Goal: Task Accomplishment & Management: Manage account settings

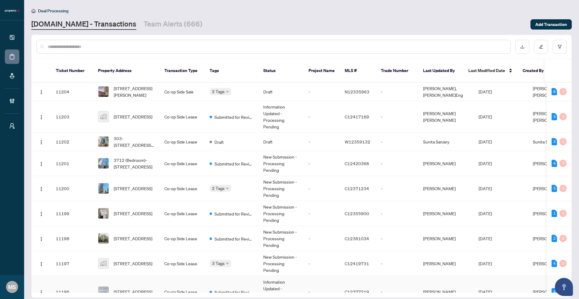
drag, startPoint x: 183, startPoint y: 283, endPoint x: 188, endPoint y: 285, distance: 5.1
click at [187, 284] on td "Co-op Side Lease" at bounding box center [182, 292] width 45 height 32
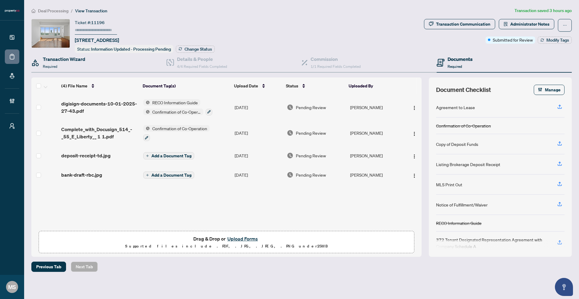
click at [98, 62] on div "Transaction Wizard Required" at bounding box center [98, 63] width 135 height 20
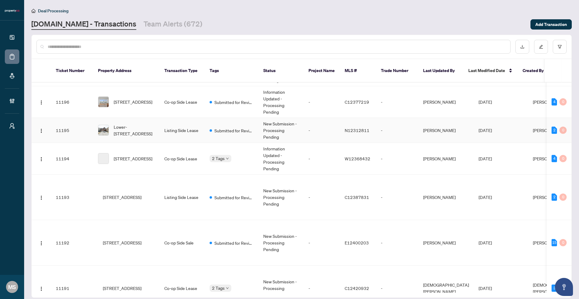
scroll to position [203, 0]
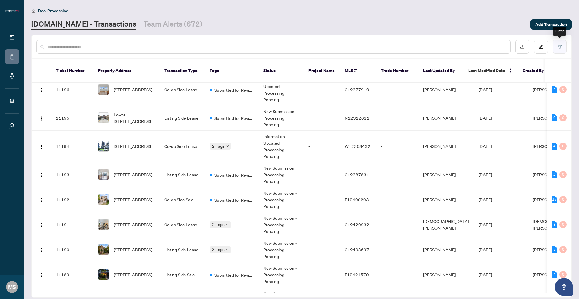
click at [559, 48] on icon "filter" at bounding box center [560, 46] width 4 height 3
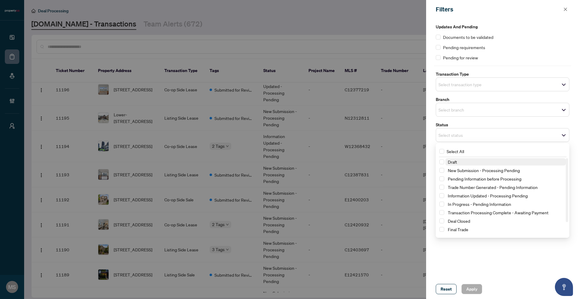
click at [455, 140] on div "Select status" at bounding box center [503, 135] width 134 height 14
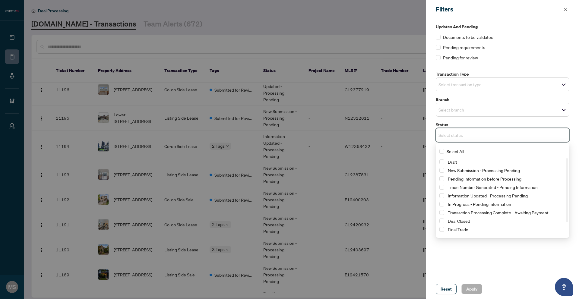
click at [445, 169] on div "New Submission - Processing Pending" at bounding box center [503, 170] width 126 height 7
click at [443, 168] on span "Select New Submission - Processing Pending" at bounding box center [442, 170] width 5 height 5
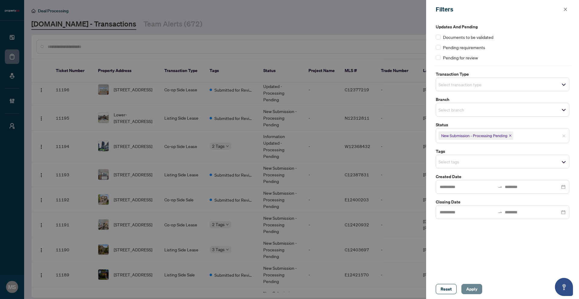
click at [471, 287] on span "Apply" at bounding box center [472, 290] width 11 height 10
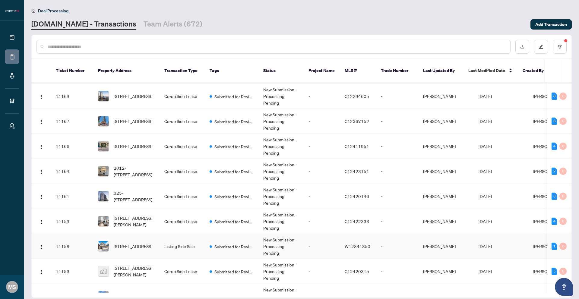
scroll to position [579, 0]
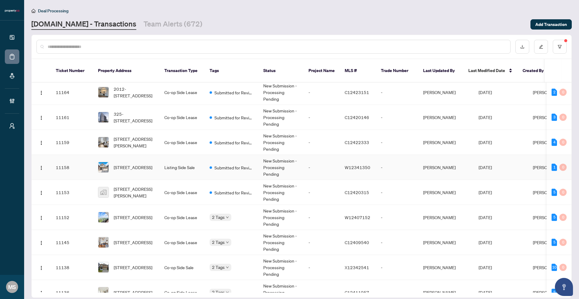
click at [152, 172] on td "7 Forsyth Cres, Brampton, Ontario L6X 5N2, Canada" at bounding box center [126, 167] width 66 height 25
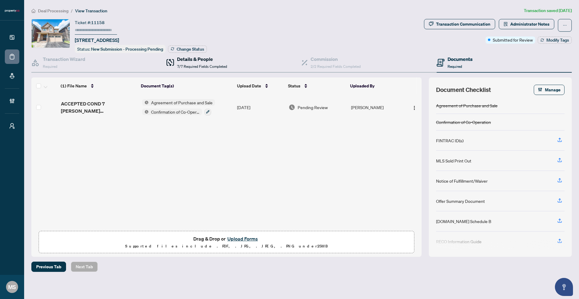
click at [192, 62] on h4 "Details & People" at bounding box center [202, 59] width 50 height 7
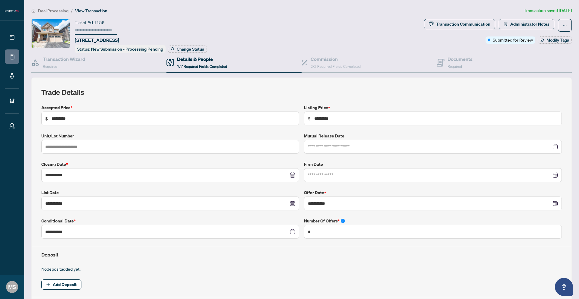
scroll to position [147, 0]
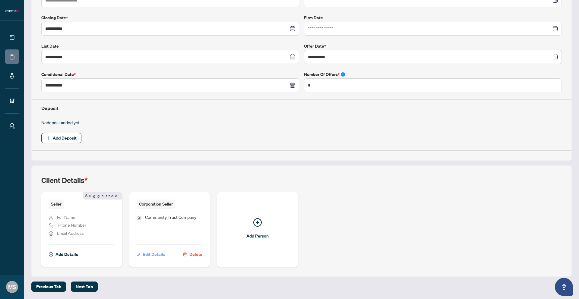
click at [155, 255] on span "Edit Details" at bounding box center [154, 255] width 22 height 10
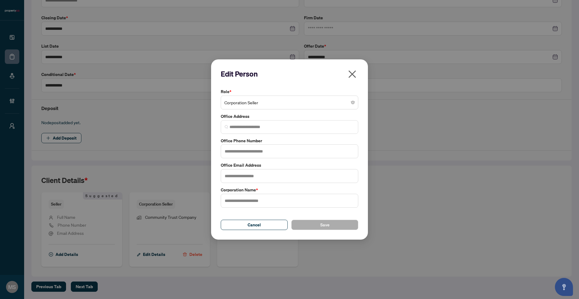
type input "**********"
click at [356, 74] on icon "close" at bounding box center [353, 74] width 10 height 10
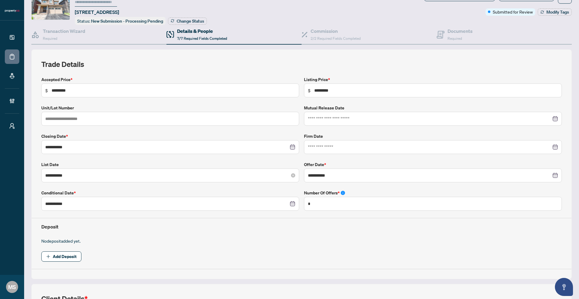
scroll to position [8, 0]
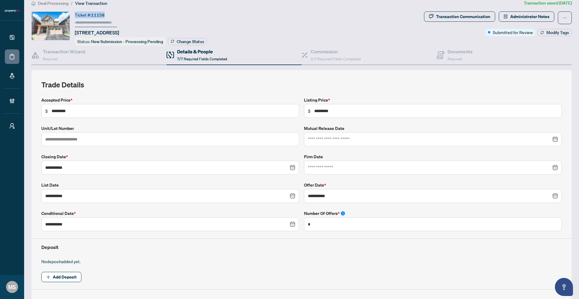
drag, startPoint x: 112, startPoint y: 13, endPoint x: 73, endPoint y: 14, distance: 38.3
click at [73, 14] on div "Ticket #: 11158 7 Forsyth Cres, Brampton, Ontario L6X 5N2, Canada Status: New S…" at bounding box center [226, 28] width 391 height 34
copy div "Ticket #: 11158"
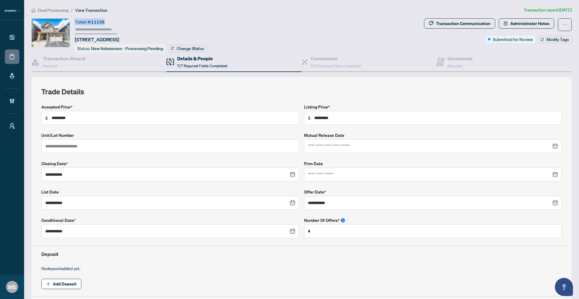
scroll to position [0, 0]
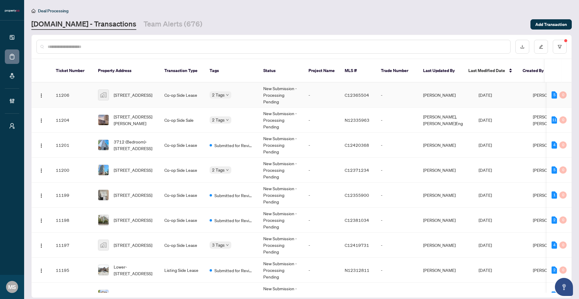
click at [128, 95] on td "511-21 Overlea Blvd, Old Toronto, ON, Canada" at bounding box center [126, 95] width 66 height 25
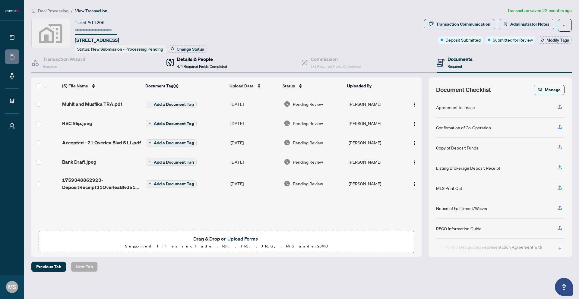
click at [202, 63] on div "Details & People 4/4 Required Fields Completed" at bounding box center [202, 63] width 50 height 14
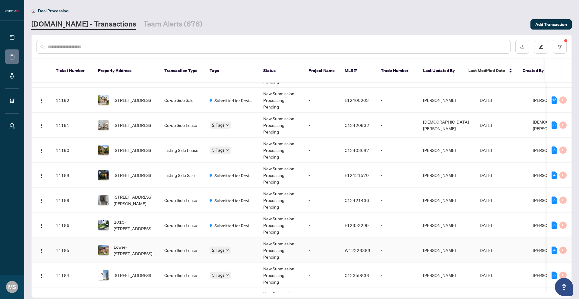
scroll to position [196, 0]
click at [135, 243] on span "Lower-35 Euphrasia Dr, Toronto, Ontario M6B 3V8, Canada" at bounding box center [134, 249] width 41 height 13
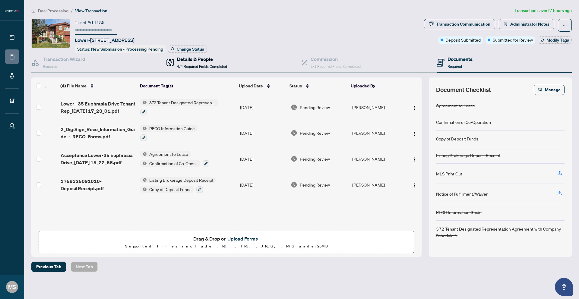
click at [189, 57] on h4 "Details & People" at bounding box center [202, 59] width 50 height 7
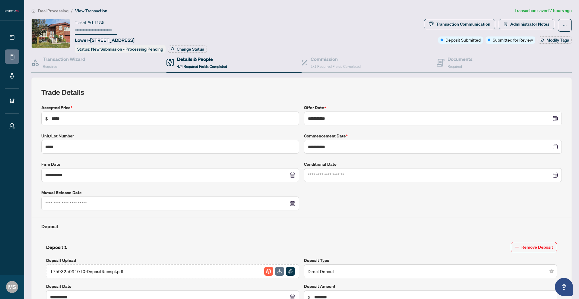
click at [64, 8] on span "Deal Processing" at bounding box center [53, 10] width 30 height 5
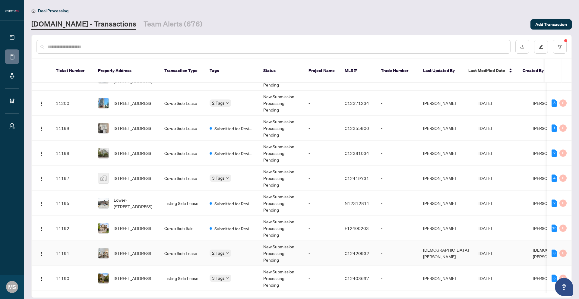
scroll to position [129, 0]
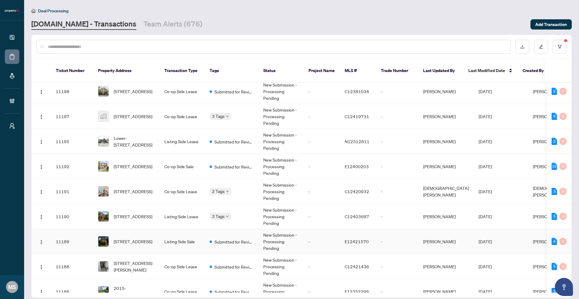
click at [231, 243] on td "Submitted for Review" at bounding box center [232, 241] width 54 height 25
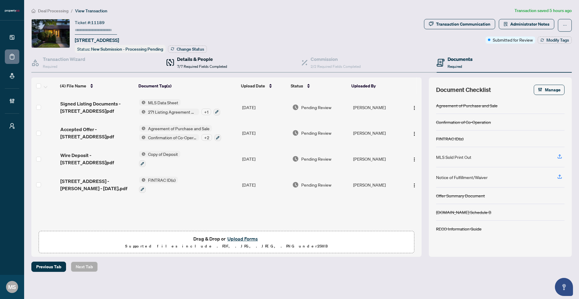
click at [199, 62] on h4 "Details & People" at bounding box center [202, 59] width 50 height 7
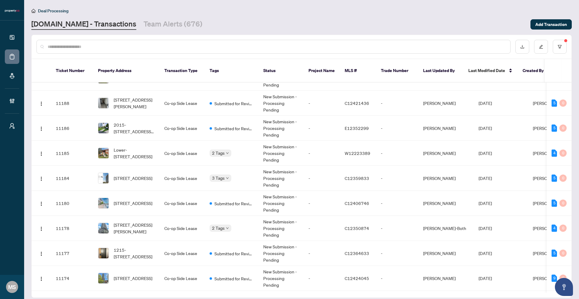
scroll to position [306, 0]
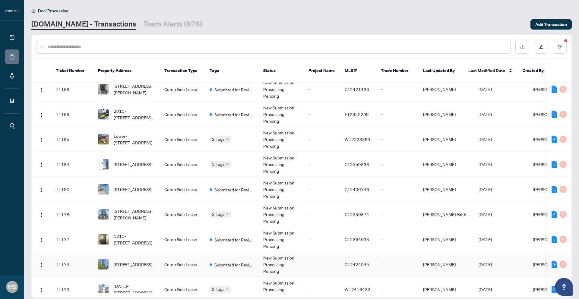
click at [144, 252] on td "1704-81 Wellesley St, Toronto, Ontario M4Y 0C5, Canada" at bounding box center [126, 264] width 66 height 25
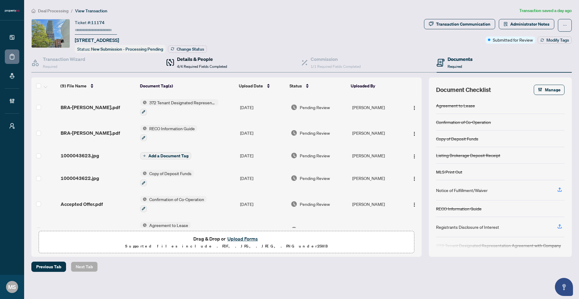
click at [192, 64] on span "4/4 Required Fields Completed" at bounding box center [202, 66] width 50 height 5
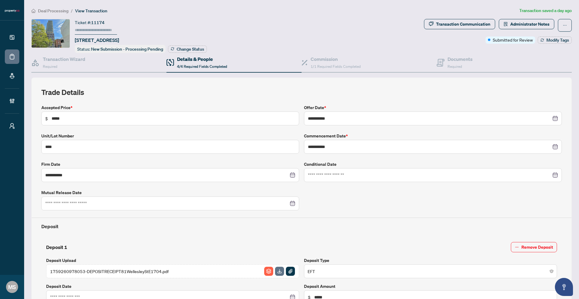
click at [53, 11] on span "Deal Processing" at bounding box center [53, 10] width 30 height 5
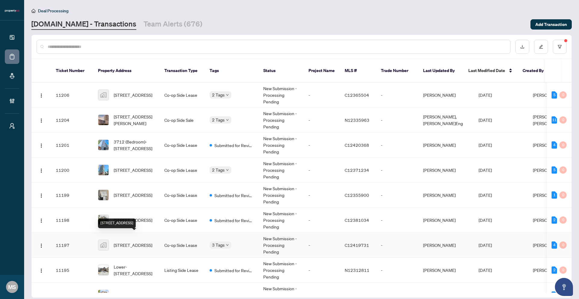
scroll to position [289, 0]
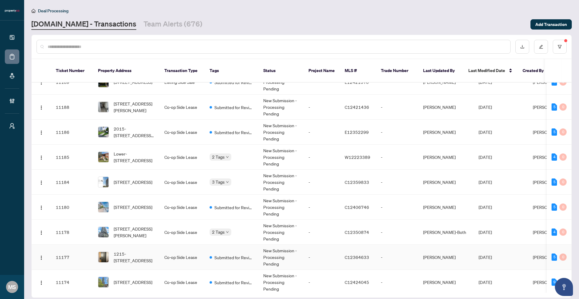
click at [125, 245] on td "1215-1030 King St, Toronto, Ontario M6K 0B4, Canada" at bounding box center [126, 257] width 66 height 25
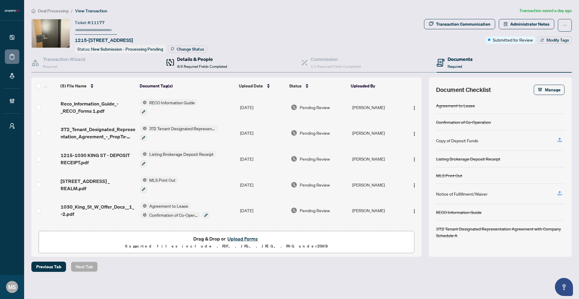
click at [214, 56] on h4 "Details & People" at bounding box center [202, 59] width 50 height 7
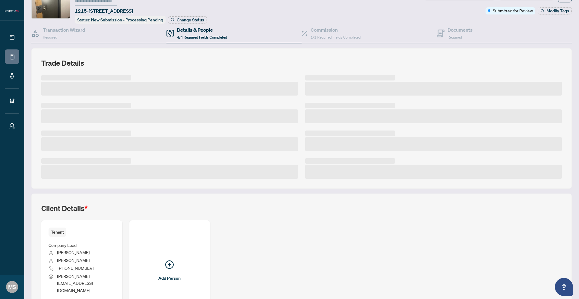
scroll to position [61, 0]
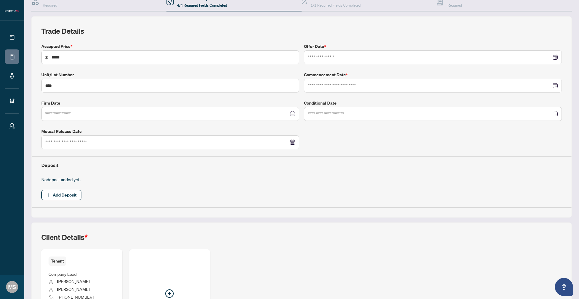
type input "**********"
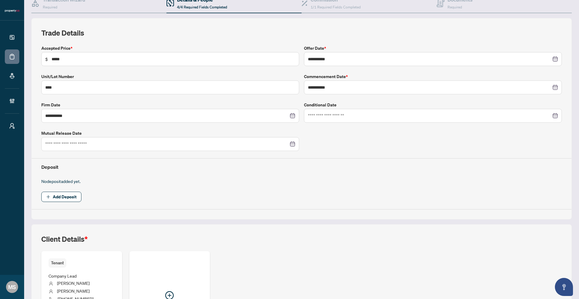
scroll to position [0, 0]
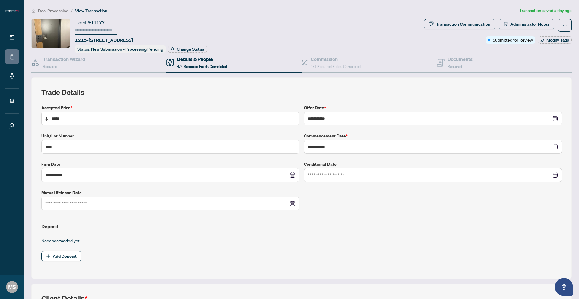
click at [56, 11] on span "Deal Processing" at bounding box center [53, 10] width 30 height 5
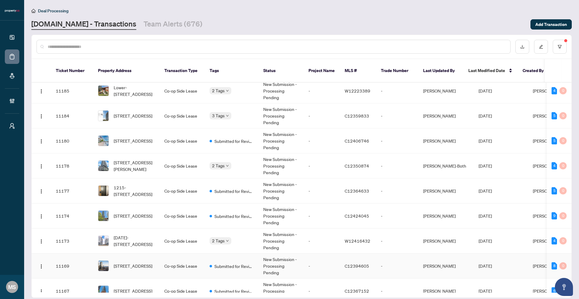
scroll to position [473, 0]
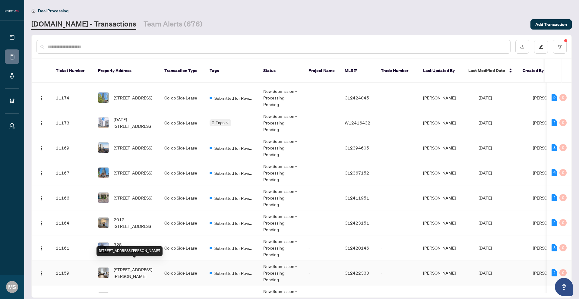
click at [133, 266] on span "304-21 Earl St, Toronto, Ontario M4Y 3C8, Canada" at bounding box center [134, 272] width 41 height 13
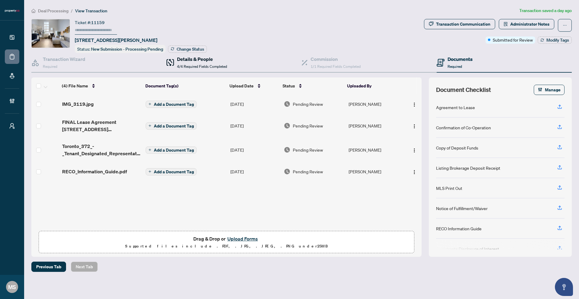
click at [213, 68] on span "4/4 Required Fields Completed" at bounding box center [202, 66] width 50 height 5
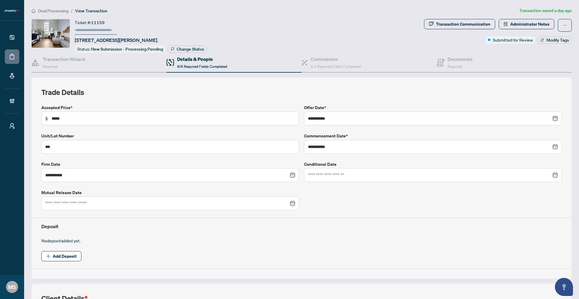
click at [59, 11] on span "Deal Processing" at bounding box center [53, 10] width 30 height 5
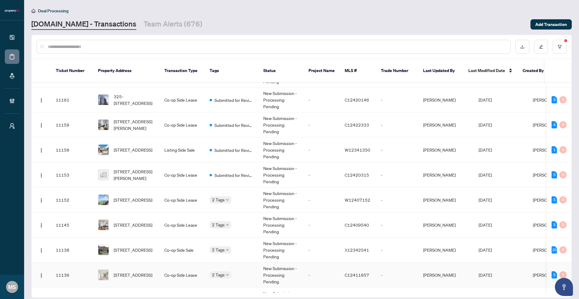
scroll to position [750, 0]
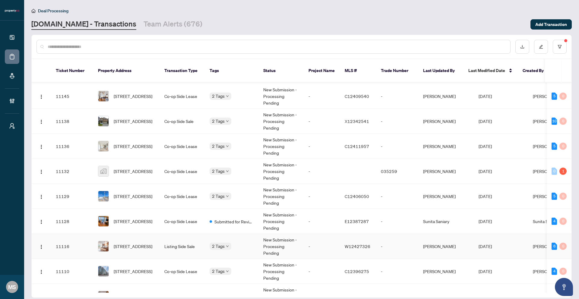
click at [109, 243] on div "704-15 Viking Lane, Toronto, Ontario M9B 0A4, Canada" at bounding box center [126, 246] width 57 height 11
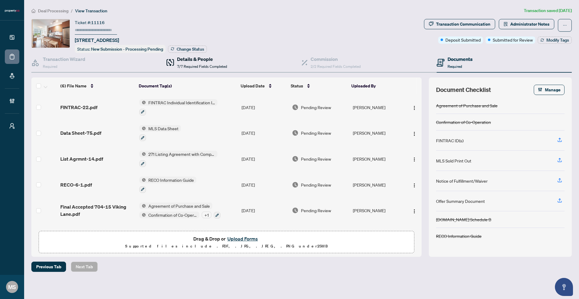
click at [182, 67] on span "7/7 Required Fields Completed" at bounding box center [202, 66] width 50 height 5
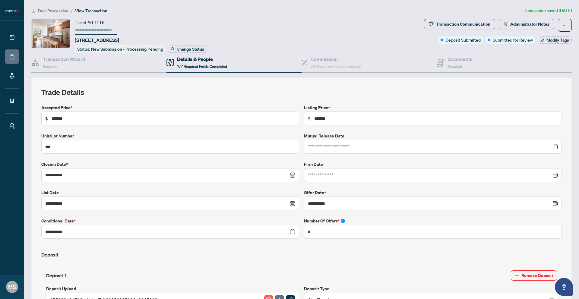
click at [49, 14] on li "Deal Processing" at bounding box center [49, 10] width 37 height 7
click at [56, 11] on span "Deal Processing" at bounding box center [53, 10] width 30 height 5
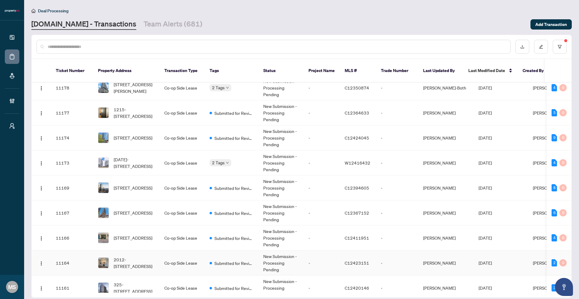
scroll to position [457, 0]
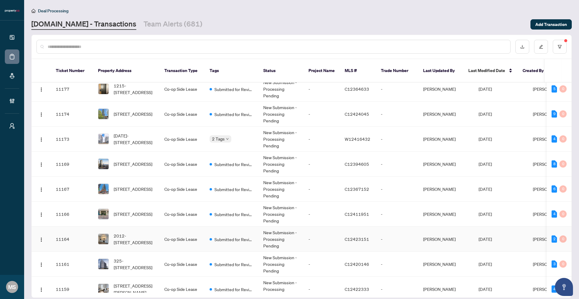
click at [180, 228] on td "Co-op Side Lease" at bounding box center [182, 239] width 45 height 25
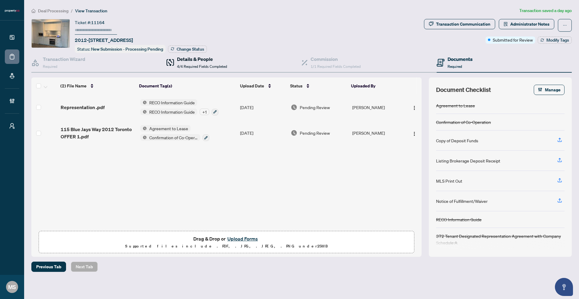
click at [203, 68] on span "4/4 Required Fields Completed" at bounding box center [202, 66] width 50 height 5
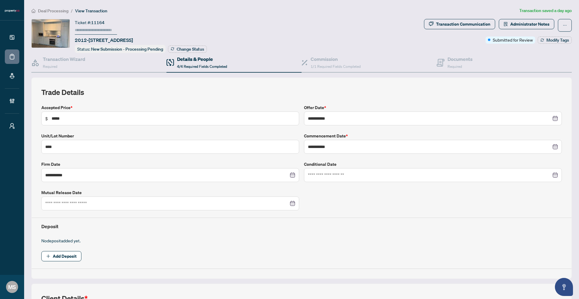
click at [60, 12] on span "Deal Processing" at bounding box center [53, 10] width 30 height 5
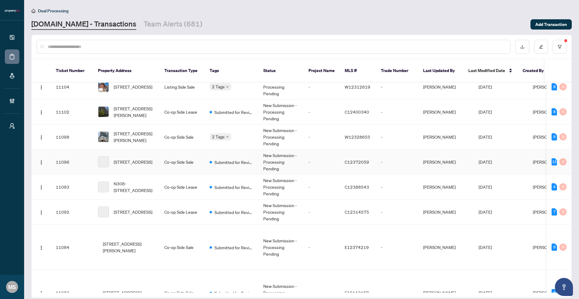
scroll to position [1012, 0]
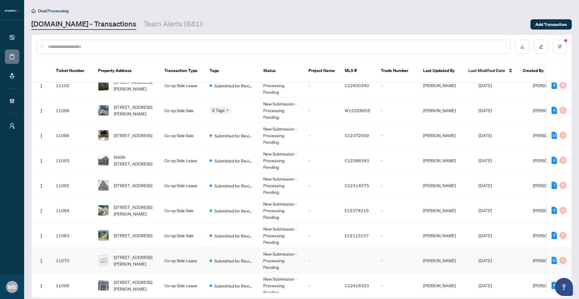
click at [160, 257] on td "Co-op Side Lease" at bounding box center [182, 260] width 45 height 25
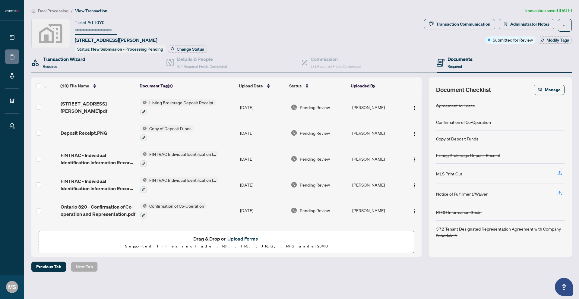
click at [104, 67] on div "Transaction Wizard Required" at bounding box center [98, 63] width 135 height 20
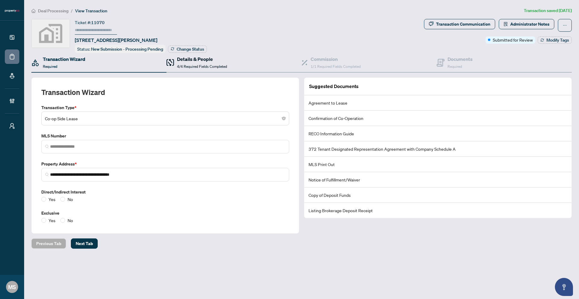
click at [193, 60] on h4 "Details & People" at bounding box center [202, 59] width 50 height 7
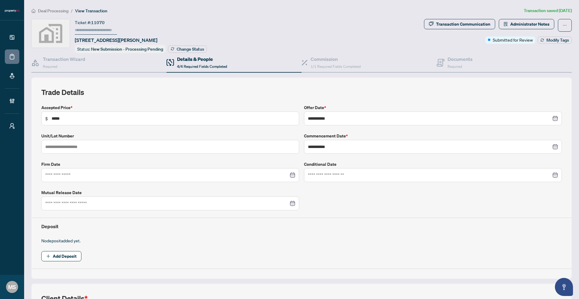
click at [60, 11] on span "Deal Processing" at bounding box center [53, 10] width 30 height 5
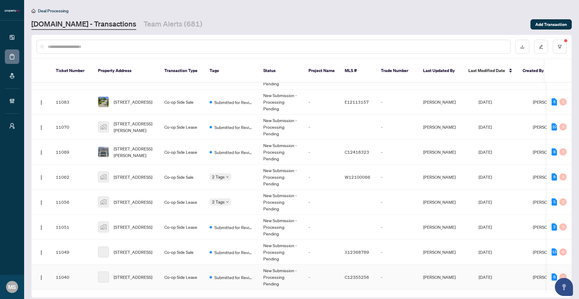
scroll to position [1169, 0]
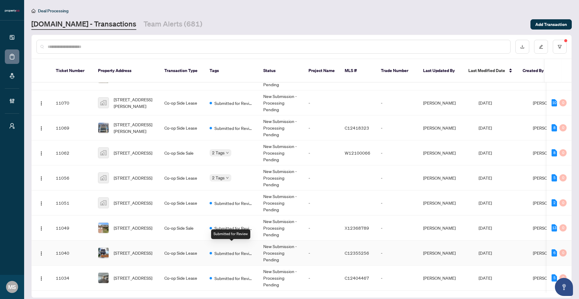
click at [235, 250] on span "Submitted for Review" at bounding box center [234, 253] width 39 height 7
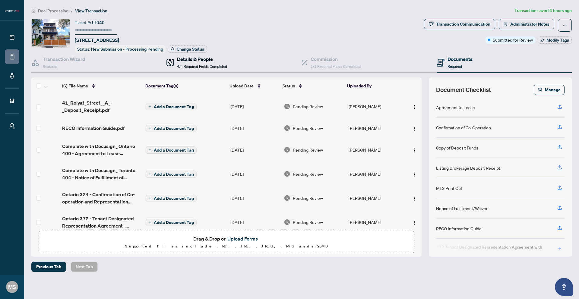
click at [203, 65] on span "4/4 Required Fields Completed" at bounding box center [202, 66] width 50 height 5
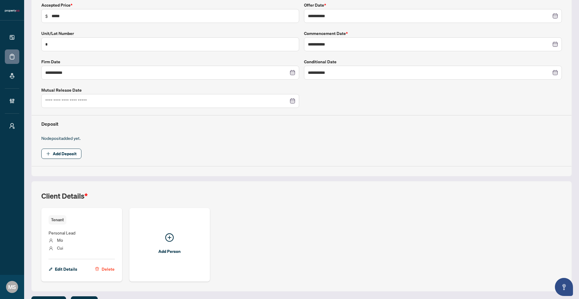
scroll to position [110, 0]
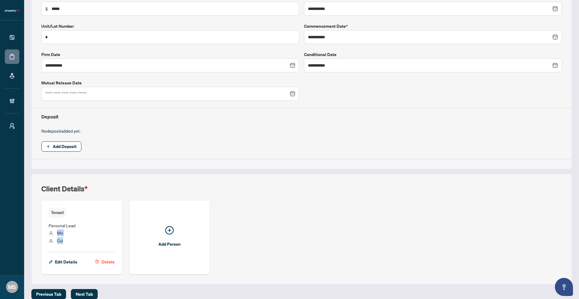
drag, startPoint x: 56, startPoint y: 234, endPoint x: 58, endPoint y: 246, distance: 12.1
click at [58, 246] on ul "Personal Lead Mo Cui" at bounding box center [82, 233] width 66 height 30
click at [61, 243] on span "Cui" at bounding box center [60, 240] width 6 height 5
click at [65, 264] on span "Edit Details" at bounding box center [66, 262] width 22 height 10
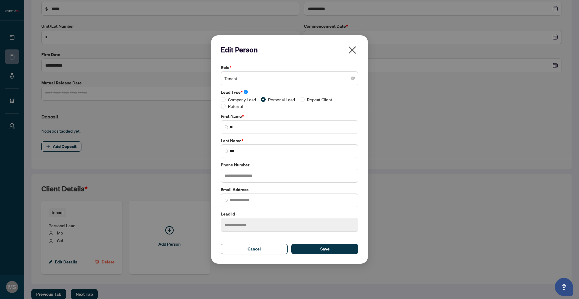
click at [356, 49] on icon "close" at bounding box center [353, 50] width 10 height 10
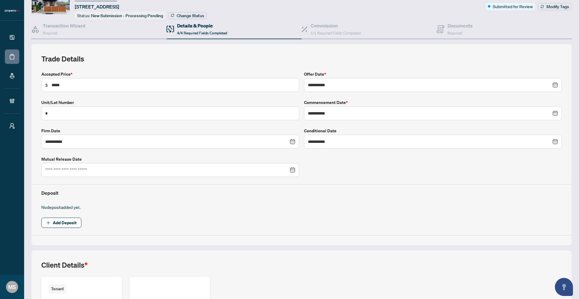
scroll to position [0, 0]
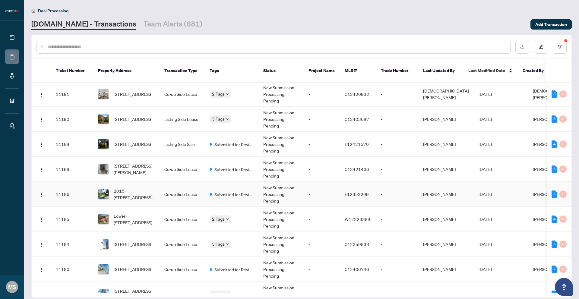
scroll to position [292, 0]
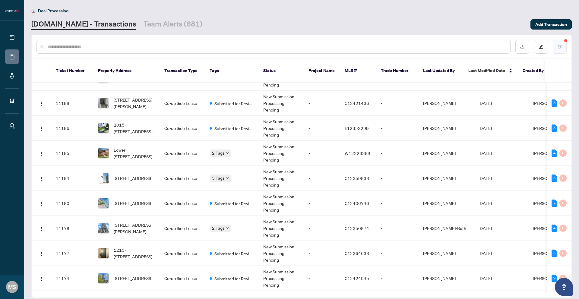
click at [566, 45] on button "button" at bounding box center [560, 47] width 14 height 14
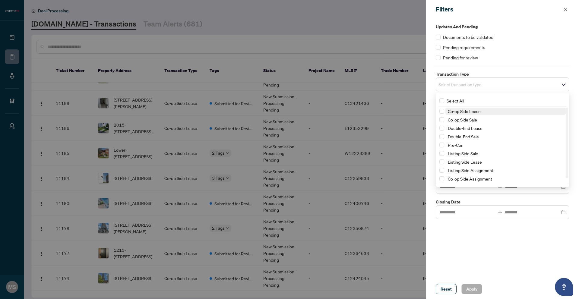
click at [459, 89] on div "Select transaction type" at bounding box center [503, 85] width 134 height 14
click at [447, 119] on span "Co-op Side Sale" at bounding box center [506, 119] width 120 height 7
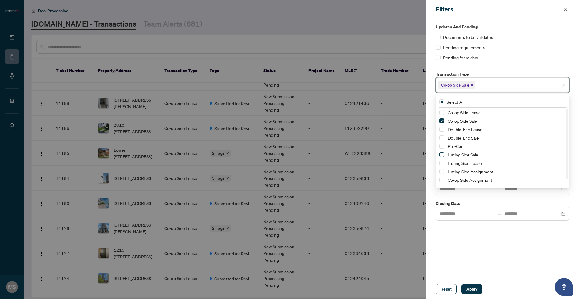
click at [443, 155] on span "Select Listing Side Sale" at bounding box center [442, 154] width 5 height 5
click at [476, 286] on span "Apply" at bounding box center [472, 290] width 11 height 10
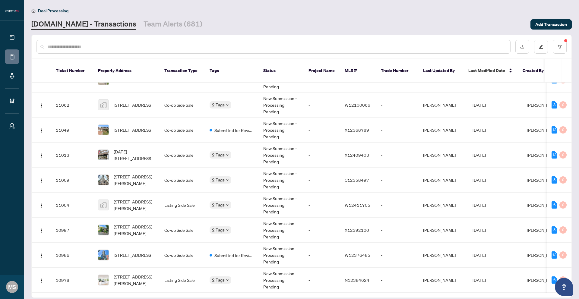
scroll to position [0, 0]
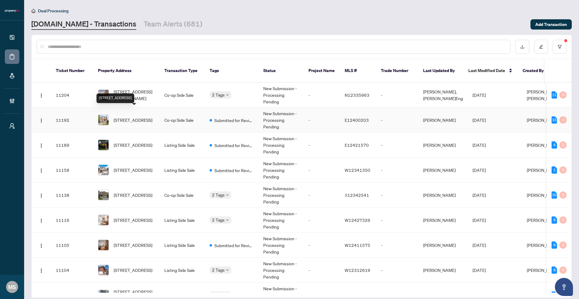
click at [123, 117] on span "49 Neill Ave, Whitby, Ontario L1R 3N5, Canada" at bounding box center [133, 120] width 39 height 7
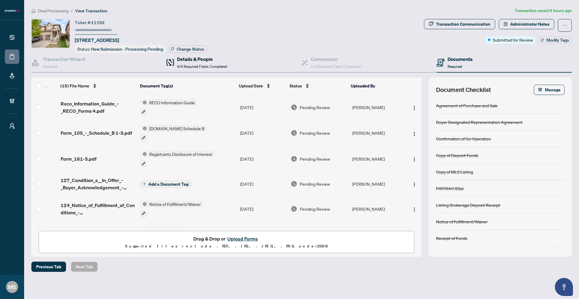
click at [170, 65] on icon at bounding box center [169, 64] width 3 height 4
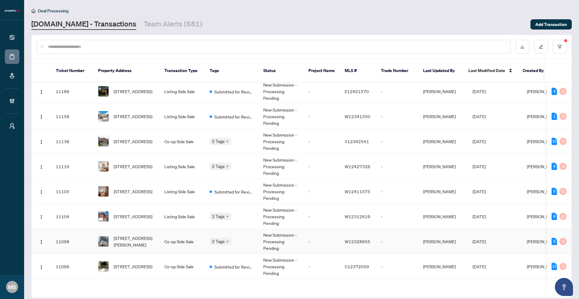
scroll to position [129, 0]
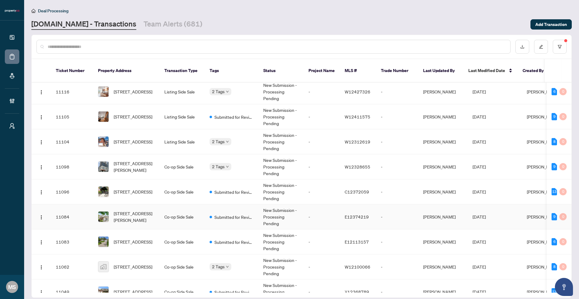
click at [265, 218] on td "New Submission - Processing Pending" at bounding box center [281, 217] width 45 height 25
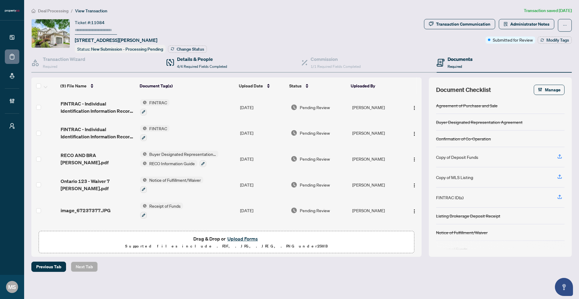
click at [202, 71] on div "Details & People 4/4 Required Fields Completed" at bounding box center [234, 63] width 135 height 20
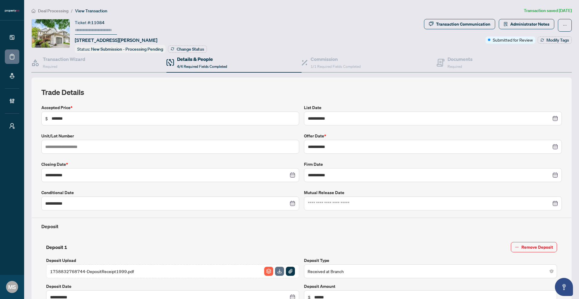
click at [58, 10] on span "Deal Processing" at bounding box center [53, 10] width 30 height 5
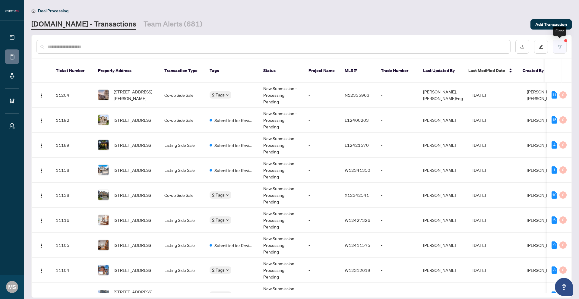
click at [556, 50] on button "button" at bounding box center [560, 47] width 14 height 14
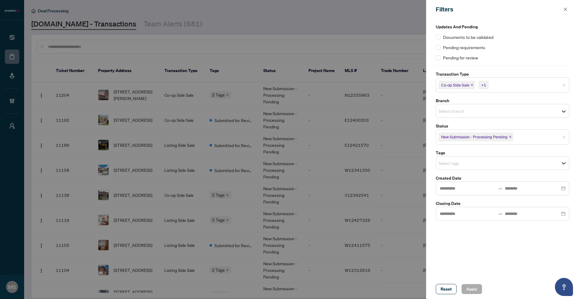
click at [473, 86] on icon "close" at bounding box center [472, 85] width 3 height 3
click at [474, 85] on icon "close" at bounding box center [472, 85] width 3 height 3
click at [561, 89] on div "Select transaction type" at bounding box center [503, 85] width 134 height 14
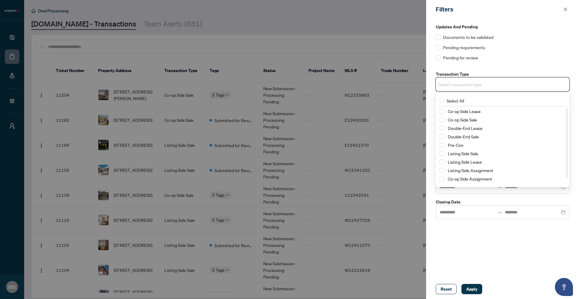
click at [443, 173] on div "Listing Side Assignment" at bounding box center [503, 170] width 126 height 7
click at [443, 172] on span "Select Listing Side Assignment" at bounding box center [442, 170] width 5 height 5
click at [442, 181] on span "Select Co-op Side Assignment" at bounding box center [442, 180] width 5 height 5
click at [442, 147] on span "Select Pre-Con" at bounding box center [442, 146] width 5 height 5
click at [467, 287] on span "Apply" at bounding box center [472, 290] width 11 height 10
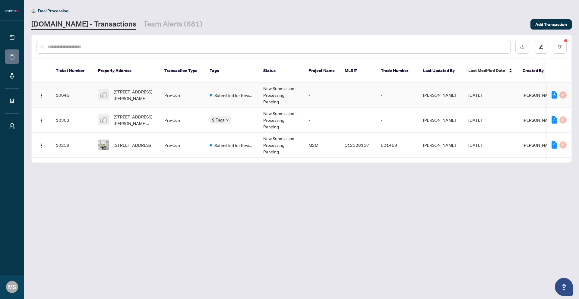
click at [147, 99] on td "2806A-2550 Victoria Park Avenue, North York, ON, Canada" at bounding box center [126, 95] width 66 height 25
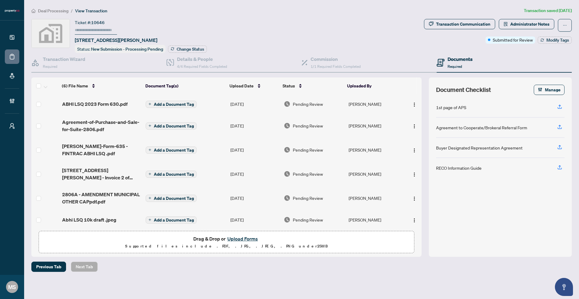
scroll to position [4, 0]
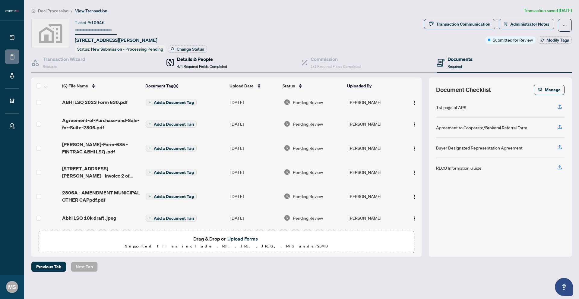
click at [189, 66] on span "4/4 Required Fields Completed" at bounding box center [202, 66] width 50 height 5
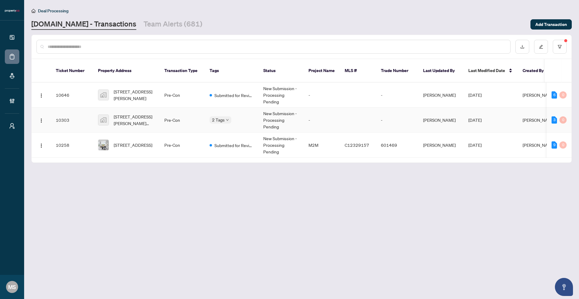
click at [147, 118] on span "32-40 Harold Wilson Lane, Richmond Hill, ON, Canada" at bounding box center [134, 119] width 41 height 13
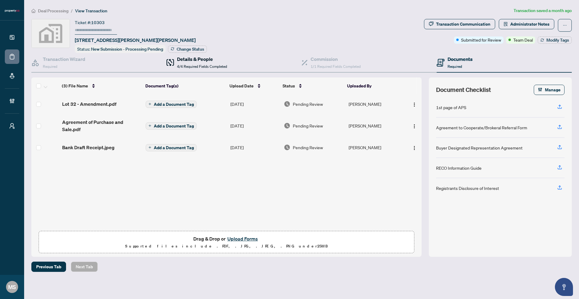
click at [203, 67] on span "4/4 Required Fields Completed" at bounding box center [202, 66] width 50 height 5
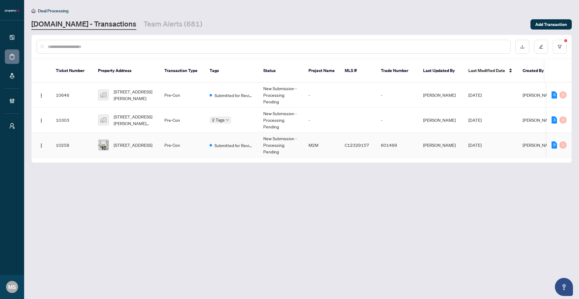
click at [126, 142] on span "28-8 Olympic Gdn Dr, Toronto, Ontario M2M 0B9, Canada" at bounding box center [133, 145] width 39 height 7
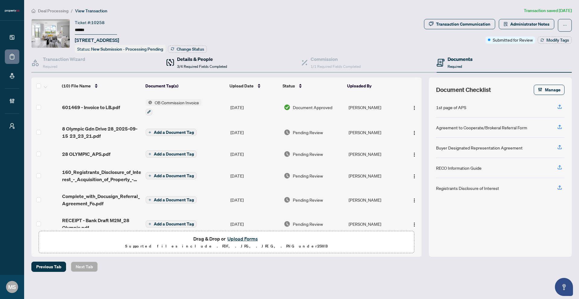
click at [189, 67] on span "3/4 Required Fields Completed" at bounding box center [202, 66] width 50 height 5
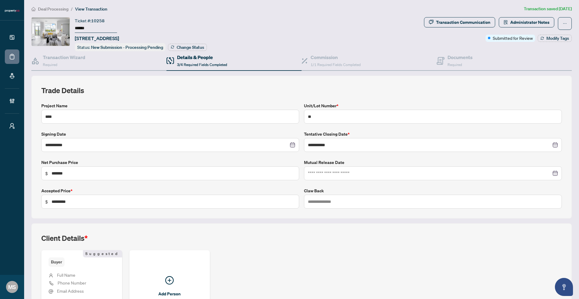
scroll to position [1, 0]
drag, startPoint x: 116, startPoint y: 20, endPoint x: 76, endPoint y: 22, distance: 39.3
click at [76, 22] on div "Ticket #: 10258 ****** 28-8 Olympic Gdn Dr, Toronto, Ontario M2M 0B9, Canada" at bounding box center [97, 30] width 44 height 25
drag, startPoint x: 124, startPoint y: 21, endPoint x: 119, endPoint y: 20, distance: 4.9
click at [119, 21] on div "Ticket #: 10258 ****** 28-8 Olympic Gdn Dr, Toronto, Ontario M2M 0B9, Canada" at bounding box center [97, 30] width 44 height 25
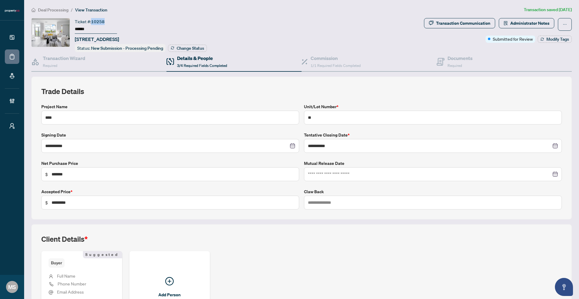
drag, startPoint x: 106, startPoint y: 21, endPoint x: 93, endPoint y: 20, distance: 13.0
click at [93, 20] on div "Ticket #: 10258 ****** 28-8 Olympic Gdn Dr, Toronto, Ontario M2M 0B9, Canada" at bounding box center [97, 30] width 44 height 25
copy span "10258"
click at [103, 21] on span "10258" at bounding box center [98, 21] width 14 height 5
drag, startPoint x: 109, startPoint y: 22, endPoint x: 64, endPoint y: 24, distance: 44.7
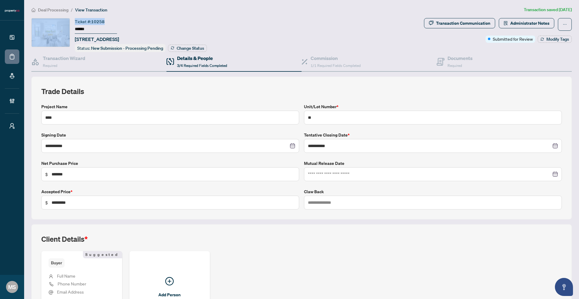
click at [64, 24] on div "Ticket #: 10258 ****** 28-8 Olympic Gdn Dr, Toronto, Ontario M2M 0B9, Canada St…" at bounding box center [226, 35] width 391 height 34
copy div "Ticket #: 10258"
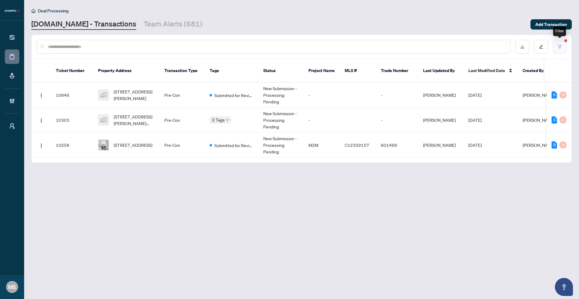
click at [563, 46] on button "button" at bounding box center [560, 47] width 14 height 14
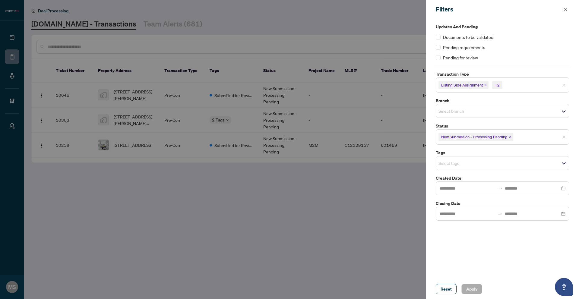
click at [487, 84] on icon "close" at bounding box center [485, 85] width 3 height 3
click at [487, 85] on icon "close" at bounding box center [485, 85] width 3 height 3
click at [463, 83] on div "Pre-Con" at bounding box center [449, 85] width 27 height 10
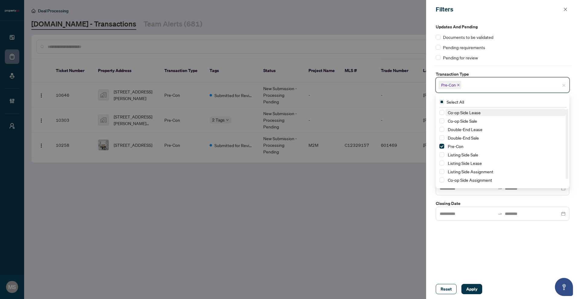
click at [460, 85] on icon "close" at bounding box center [458, 85] width 3 height 3
click at [443, 131] on span "Select Double-End Sale" at bounding box center [442, 129] width 5 height 5
click at [477, 286] on span "Apply" at bounding box center [472, 290] width 11 height 10
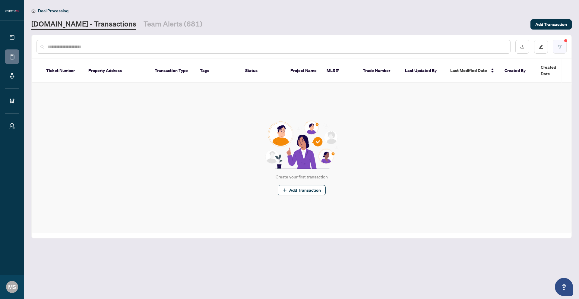
click at [563, 52] on button "button" at bounding box center [560, 47] width 14 height 14
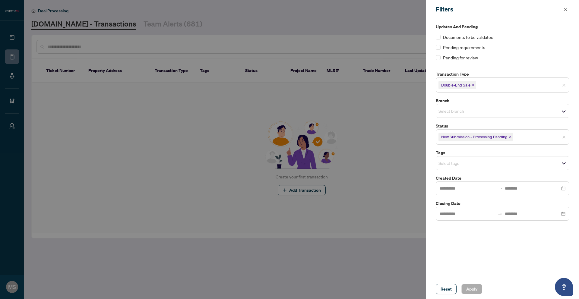
click at [477, 85] on span "Double-End Sale" at bounding box center [458, 85] width 38 height 8
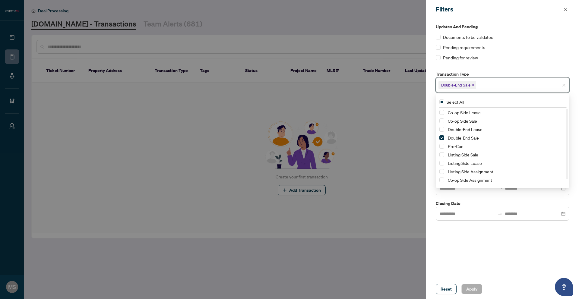
click at [441, 132] on div "Double-End Lease" at bounding box center [503, 129] width 126 height 7
click at [442, 128] on span "Select Double-End Lease" at bounding box center [442, 129] width 5 height 5
click at [442, 136] on span "Select Double-End Sale" at bounding box center [442, 138] width 5 height 5
click at [475, 290] on span "Apply" at bounding box center [472, 290] width 11 height 10
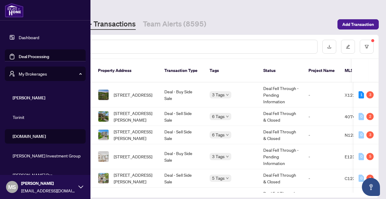
scroll to position [18, 0]
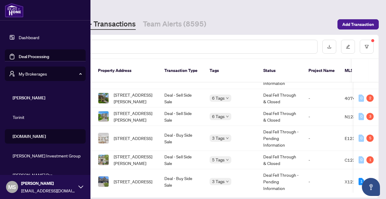
click at [37, 56] on link "Deal Processing" at bounding box center [34, 56] width 30 height 5
click at [40, 55] on link "Deal Processing" at bounding box center [34, 56] width 30 height 5
click at [24, 55] on link "Deal Processing" at bounding box center [34, 56] width 30 height 5
click at [19, 39] on link "Dashboard" at bounding box center [29, 37] width 21 height 5
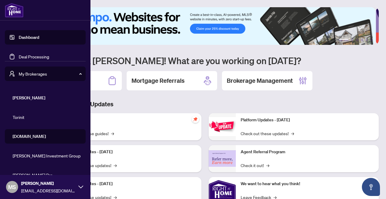
click at [21, 101] on span "[PERSON_NAME]" at bounding box center [47, 98] width 69 height 7
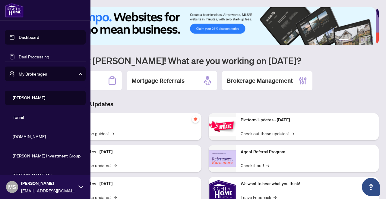
click at [21, 100] on span "[PERSON_NAME]" at bounding box center [47, 98] width 69 height 7
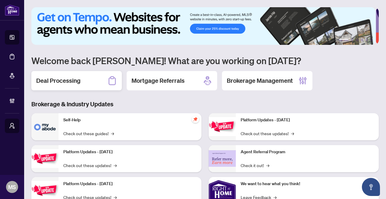
click at [104, 83] on div "Deal Processing" at bounding box center [76, 80] width 91 height 19
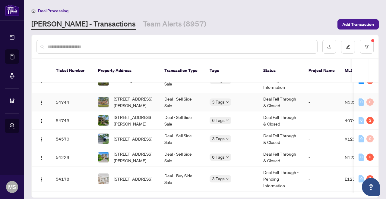
scroll to position [35, 0]
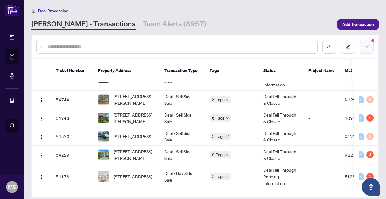
click at [369, 45] on icon "filter" at bounding box center [367, 47] width 4 height 4
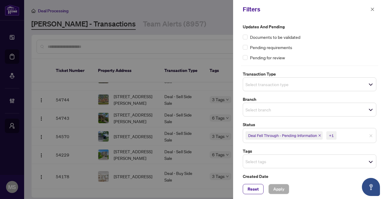
click at [323, 136] on span "Deal Fell Through - Pending Information" at bounding box center [284, 136] width 77 height 8
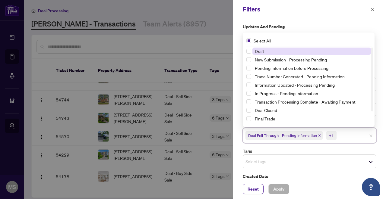
click at [321, 135] on icon "close" at bounding box center [319, 135] width 3 height 3
click at [300, 135] on icon "close" at bounding box center [298, 135] width 3 height 3
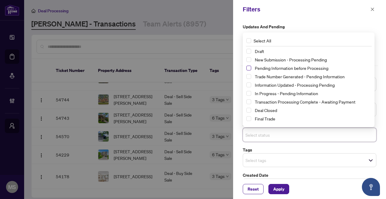
click at [250, 68] on span "Select Pending Information before Processing" at bounding box center [249, 68] width 5 height 5
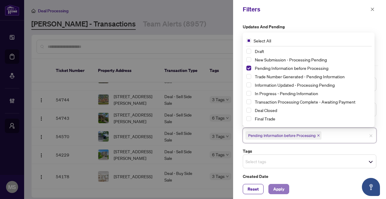
click at [284, 187] on span "Apply" at bounding box center [278, 190] width 11 height 10
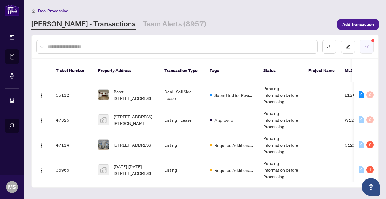
click at [372, 43] on button "button" at bounding box center [367, 47] width 14 height 14
